Goal: Book appointment/travel/reservation

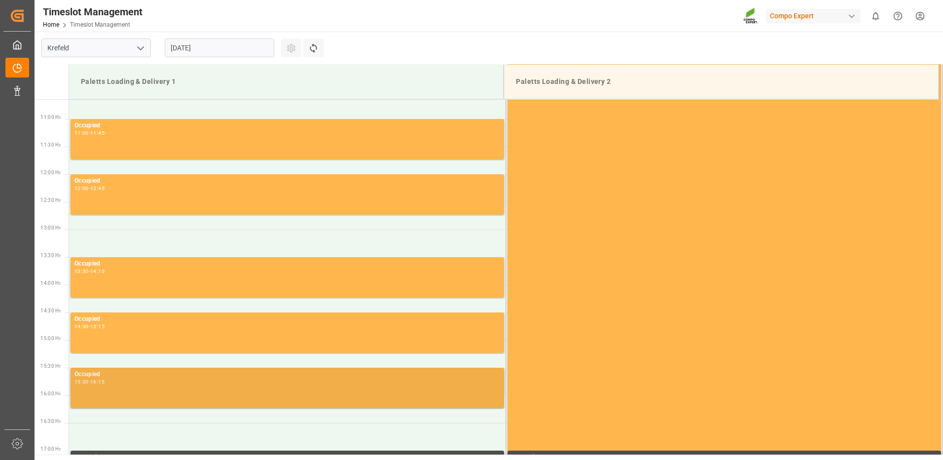
scroll to position [712, 0]
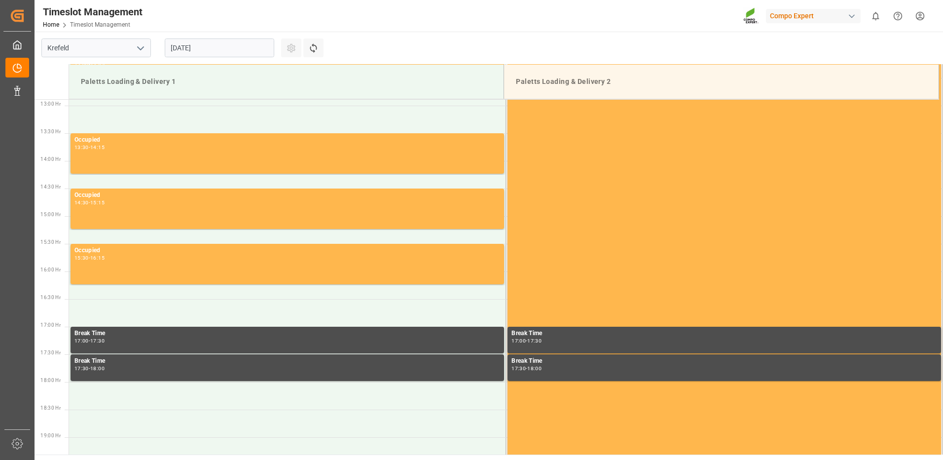
click at [257, 50] on input "[DATE]" at bounding box center [219, 47] width 109 height 19
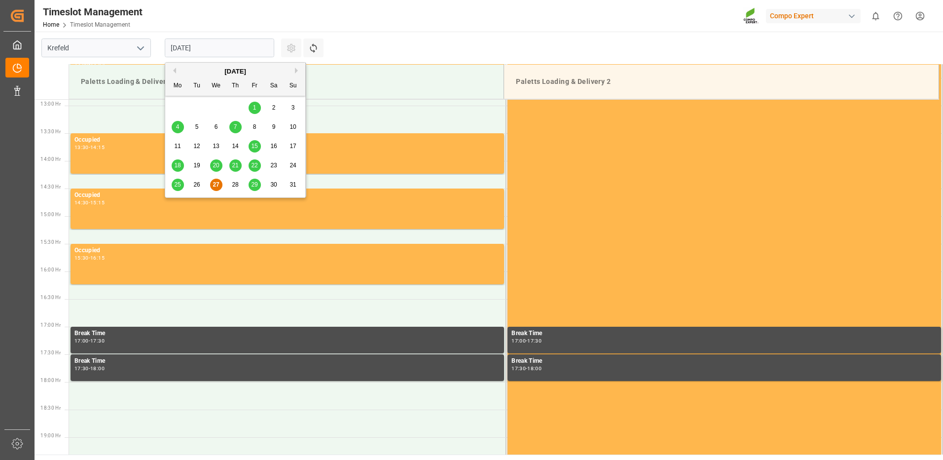
click at [238, 186] on span "28" at bounding box center [235, 184] width 6 height 7
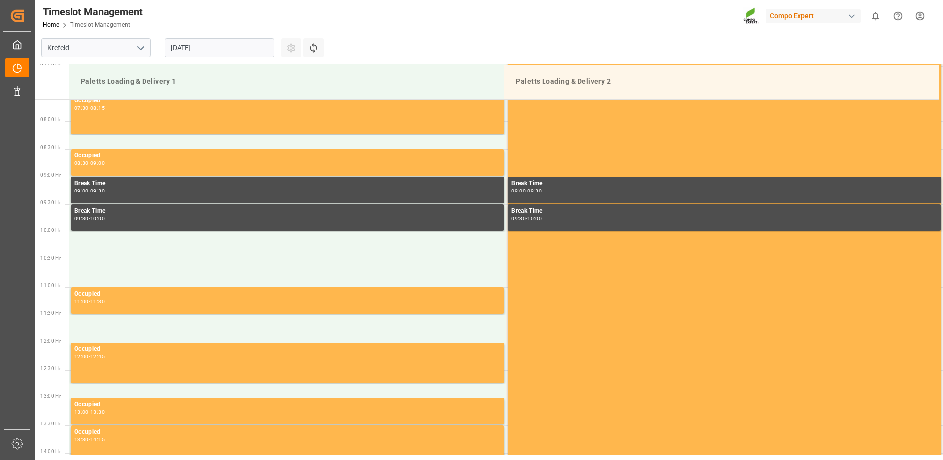
scroll to position [416, 0]
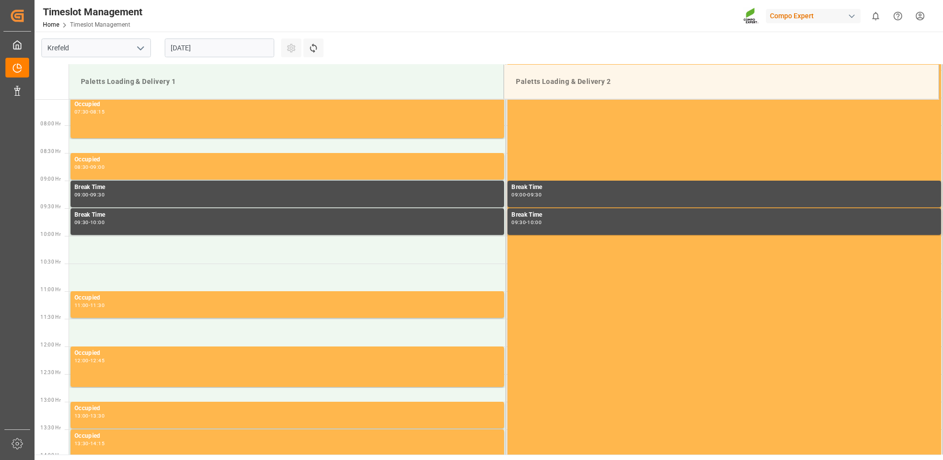
click at [262, 45] on input "[DATE]" at bounding box center [219, 47] width 109 height 19
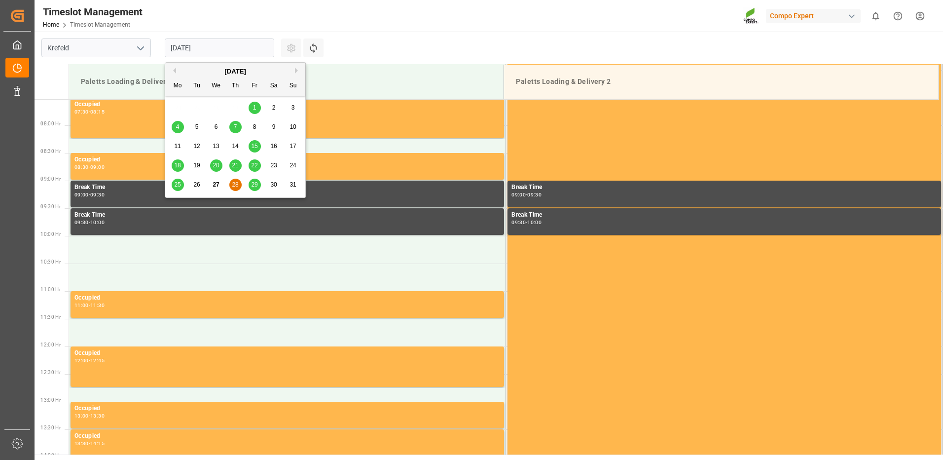
click at [256, 186] on span "29" at bounding box center [254, 184] width 6 height 7
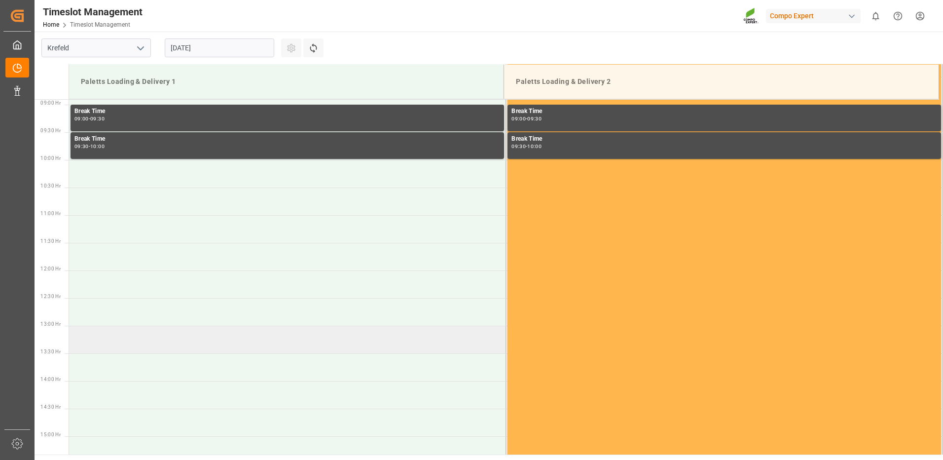
scroll to position [366, 0]
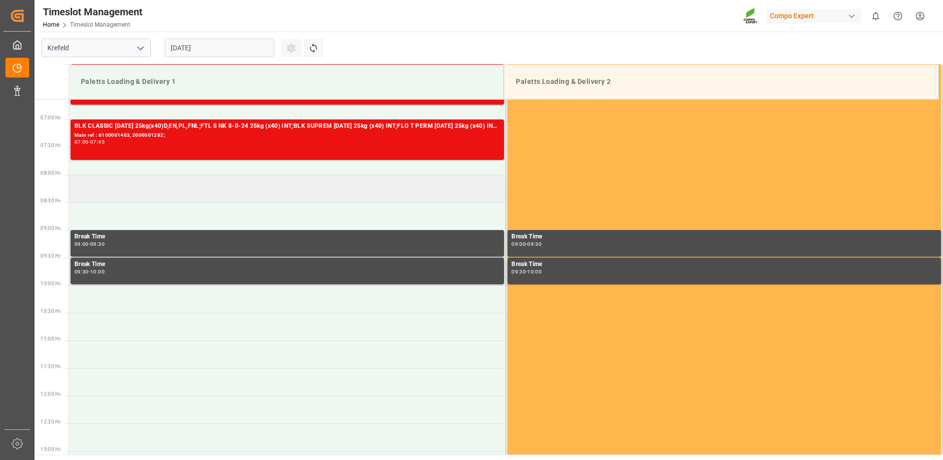
click at [111, 189] on td at bounding box center [287, 189] width 437 height 28
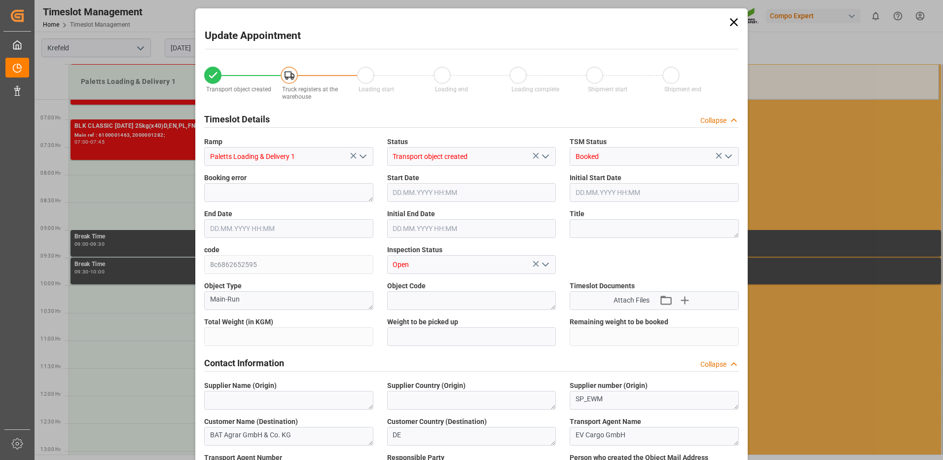
type input "24546"
type input "0"
type input "[DATE] 08:00"
type input "[DATE] 08:30"
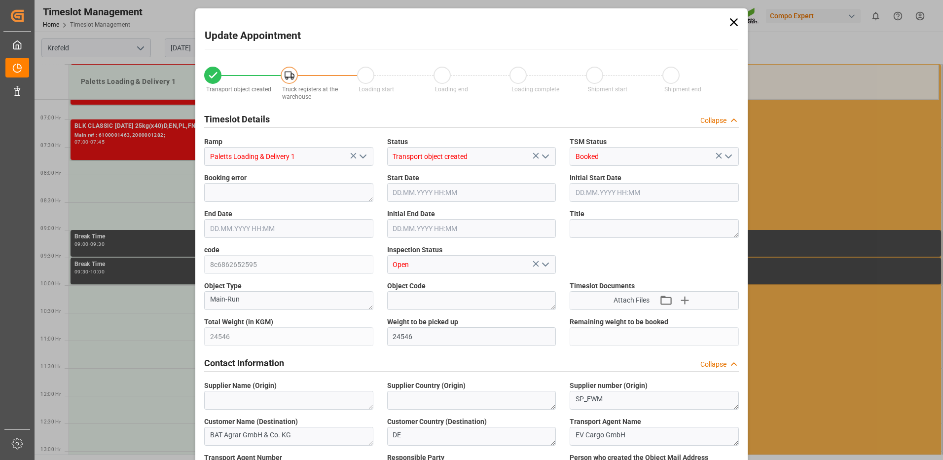
type input "[DATE] 12:23"
type input "[DATE] 11:05"
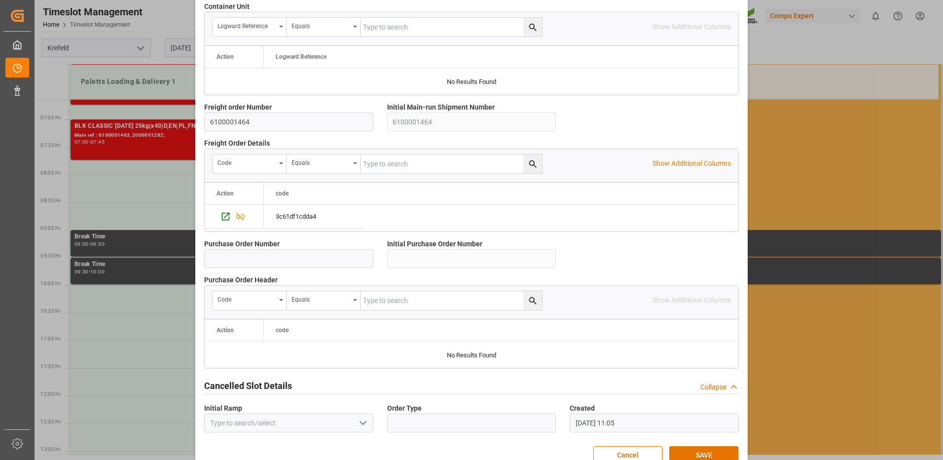
scroll to position [843, 0]
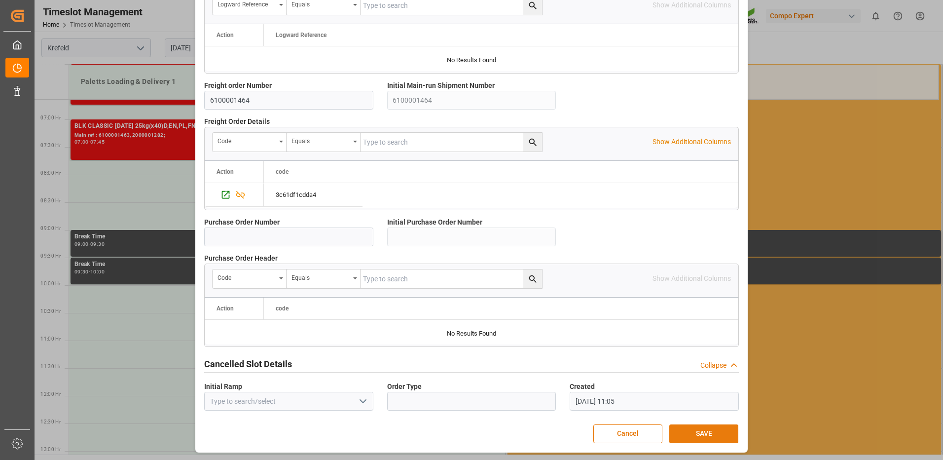
click at [690, 430] on button "SAVE" at bounding box center [703, 433] width 69 height 19
